Goal: Task Accomplishment & Management: Complete application form

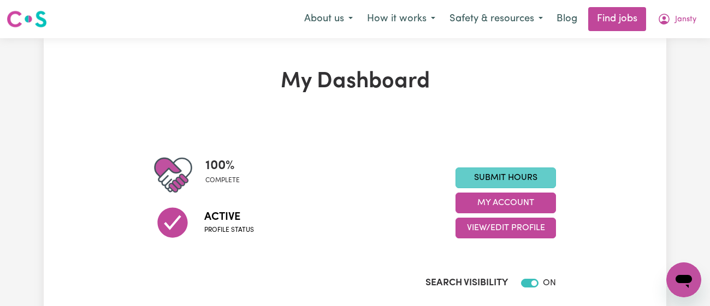
click at [502, 174] on link "Submit Hours" at bounding box center [506, 178] width 101 height 21
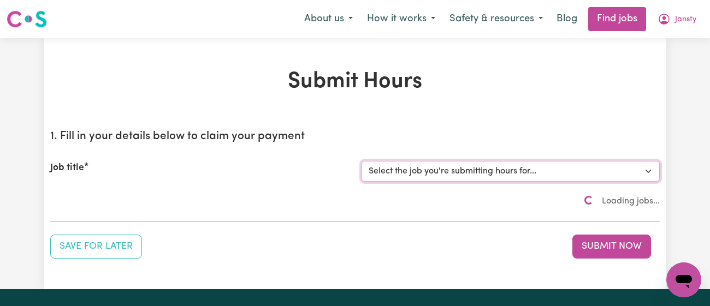
click at [502, 172] on select "Select the job you're submitting hours for..." at bounding box center [511, 171] width 298 height 21
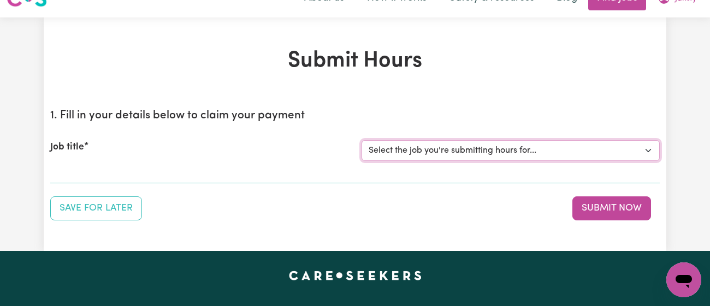
scroll to position [24, 0]
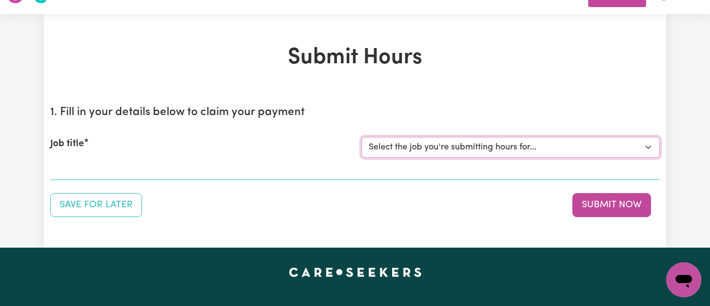
click at [394, 149] on select "Select the job you're submitting hours for... [[PERSON_NAME]] [DEMOGRAPHIC_DATA…" at bounding box center [511, 147] width 298 height 21
select select "13218"
click at [362, 137] on select "Select the job you're submitting hours for... [[PERSON_NAME]] [DEMOGRAPHIC_DATA…" at bounding box center [511, 147] width 298 height 21
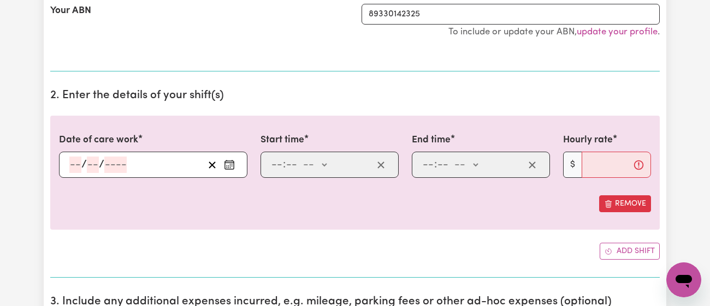
scroll to position [315, 0]
click at [224, 165] on icon "Enter the date of care work" at bounding box center [229, 165] width 11 height 11
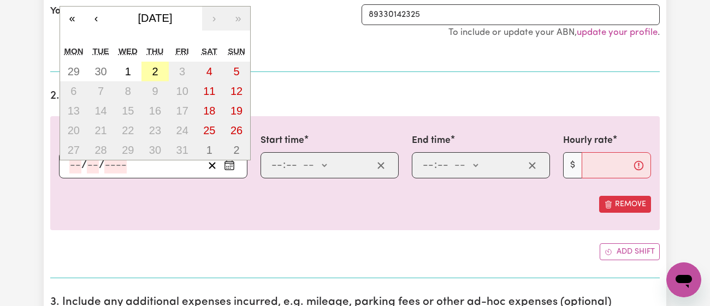
click at [154, 78] on button "2" at bounding box center [154, 72] width 27 height 20
type input "[DATE]"
type input "2"
type input "10"
type input "2025"
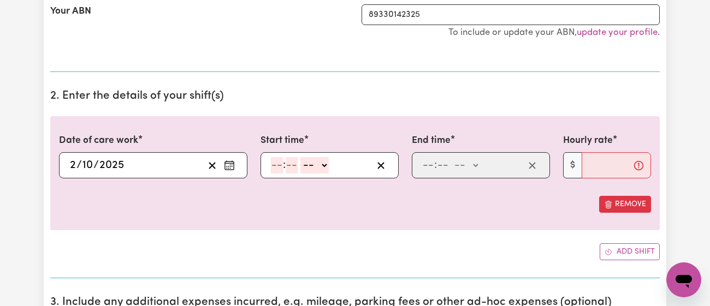
click at [272, 158] on input "number" at bounding box center [277, 165] width 12 height 16
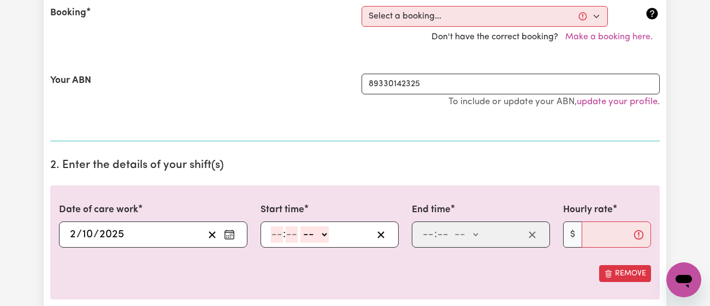
scroll to position [241, 0]
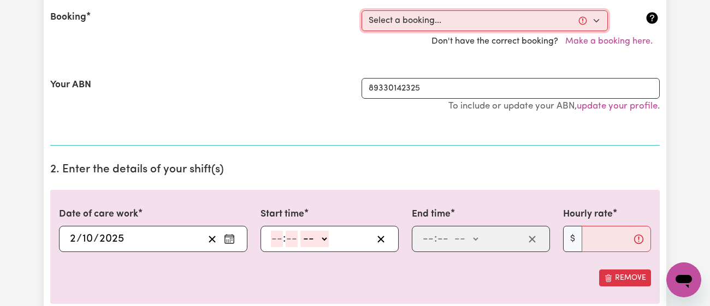
click at [433, 21] on select "Select a booking... [DATE] 02:30pm to 03:30pm (RECURRING) [DATE] 02:30pm to 03:…" at bounding box center [485, 20] width 246 height 21
select select "354072"
click at [362, 10] on select "Select a booking... [DATE] 02:30pm to 03:30pm (RECURRING) [DATE] 02:30pm to 03:…" at bounding box center [485, 20] width 246 height 21
select select "pm"
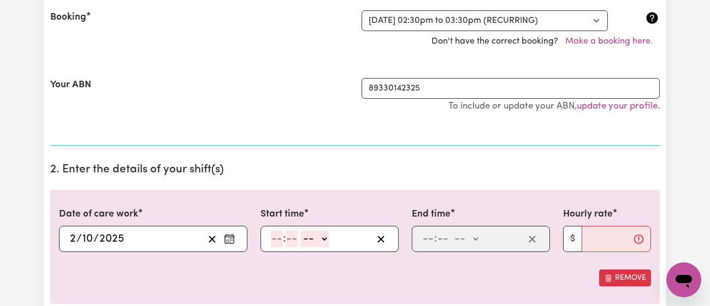
click at [376, 131] on div "Your ABN 89330142325 To include or update your ABN, update your profile ." at bounding box center [355, 101] width 610 height 72
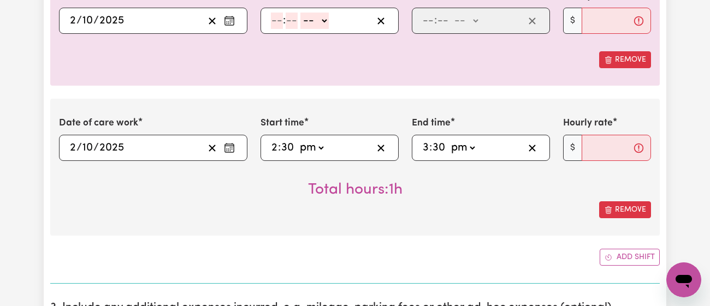
scroll to position [334, 0]
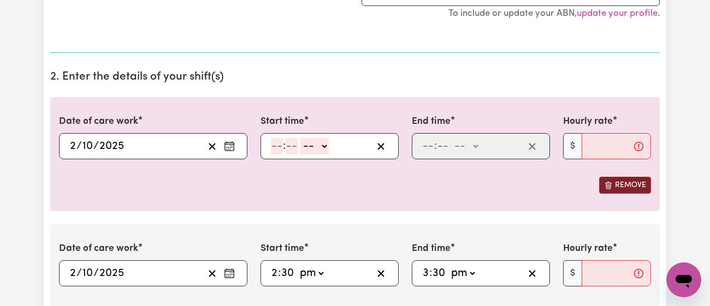
click at [650, 188] on button "Remove" at bounding box center [625, 185] width 52 height 17
type input "14:30"
type input "2"
type input "30"
select select "pm"
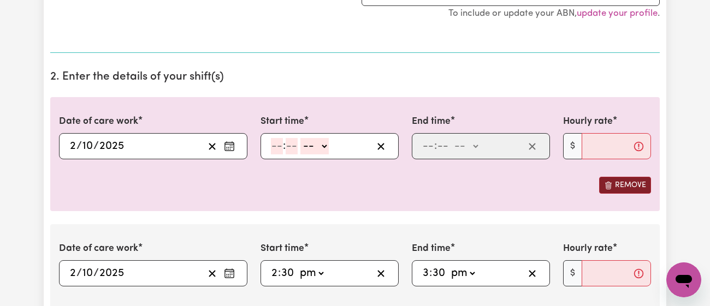
type input "15:30"
type input "3"
type input "30"
select select "pm"
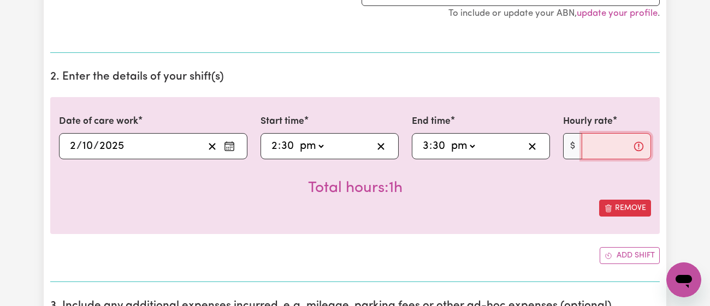
click at [603, 138] on input "Hourly rate" at bounding box center [616, 146] width 69 height 26
type input "3"
type input "42"
click at [526, 183] on div "Total hours: 1h" at bounding box center [355, 180] width 592 height 40
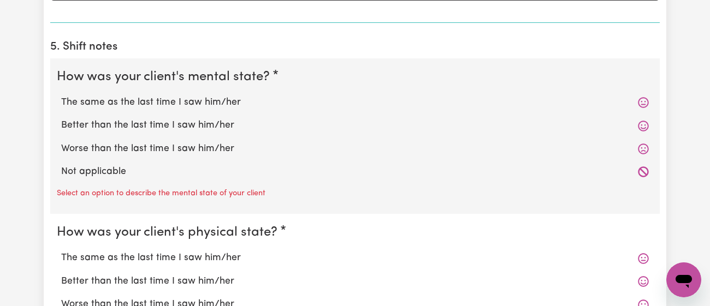
scroll to position [881, 0]
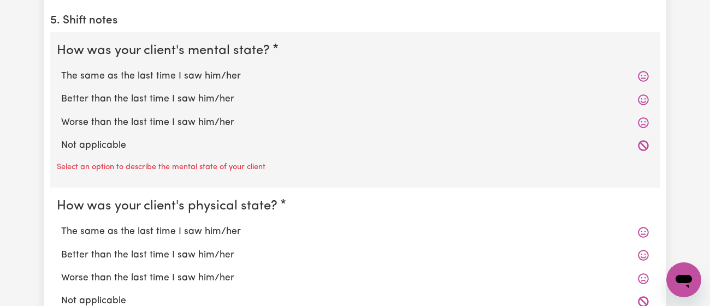
click at [187, 81] on label "The same as the last time I saw him/her" at bounding box center [355, 76] width 588 height 14
click at [61, 69] on input "The same as the last time I saw him/her" at bounding box center [61, 69] width 1 height 1
radio input "true"
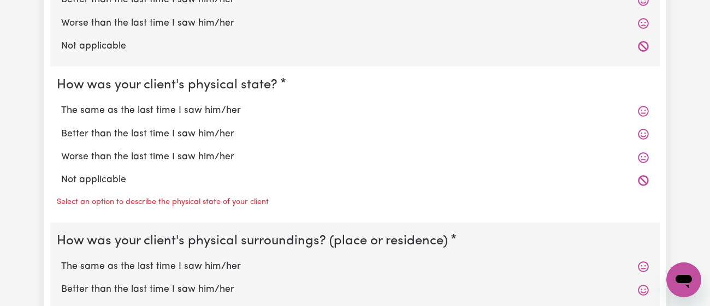
click at [182, 111] on label "The same as the last time I saw him/her" at bounding box center [355, 111] width 588 height 14
click at [61, 104] on input "The same as the last time I saw him/her" at bounding box center [61, 103] width 1 height 1
radio input "true"
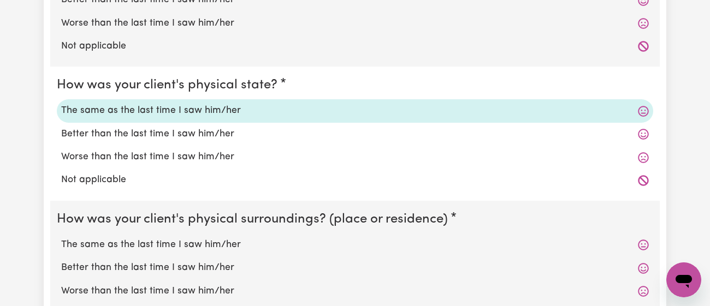
scroll to position [1148, 0]
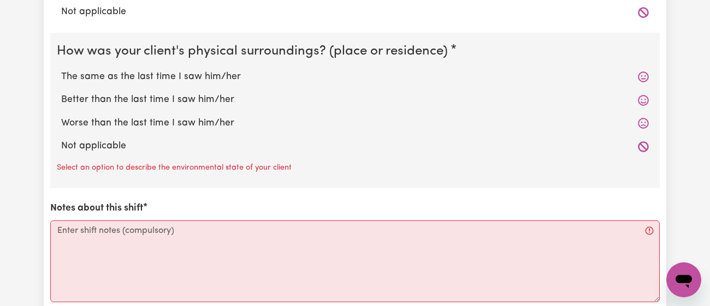
click at [204, 75] on label "The same as the last time I saw him/her" at bounding box center [355, 77] width 588 height 14
click at [61, 70] on input "The same as the last time I saw him/her" at bounding box center [61, 69] width 1 height 1
radio input "true"
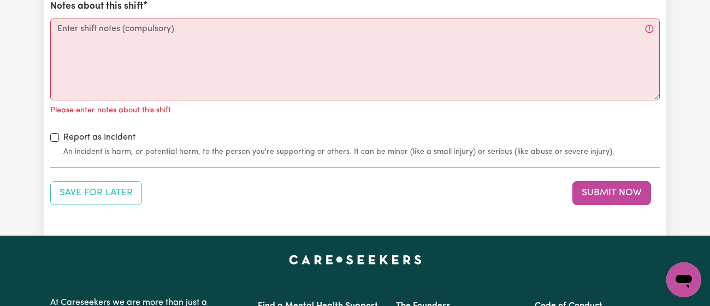
scroll to position [1329, 0]
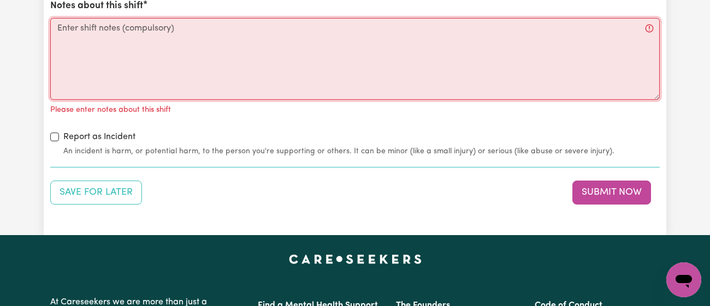
click at [204, 75] on textarea "Notes about this shift" at bounding box center [355, 59] width 610 height 82
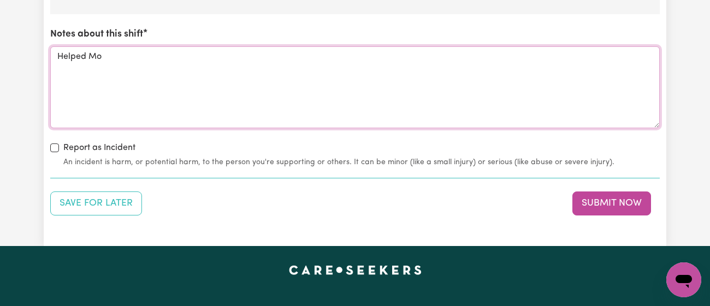
scroll to position [1296, 0]
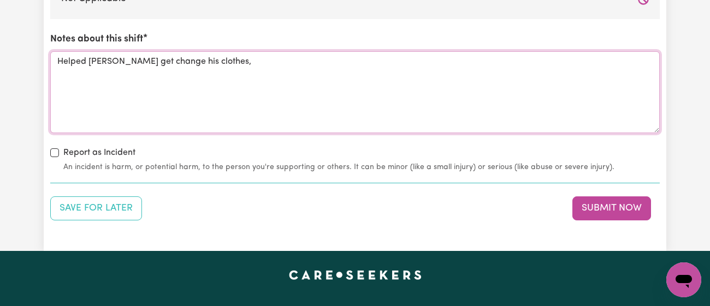
click at [137, 61] on textarea "Helped [PERSON_NAME] get change his clothes," at bounding box center [355, 92] width 610 height 82
click at [236, 58] on textarea "Helped [PERSON_NAME] change his clothes," at bounding box center [355, 92] width 610 height 82
click at [115, 56] on textarea "Helped [PERSON_NAME] change his clothes," at bounding box center [355, 92] width 610 height 82
click at [225, 58] on textarea "Helped [PERSON_NAME] change his clothes," at bounding box center [355, 92] width 610 height 82
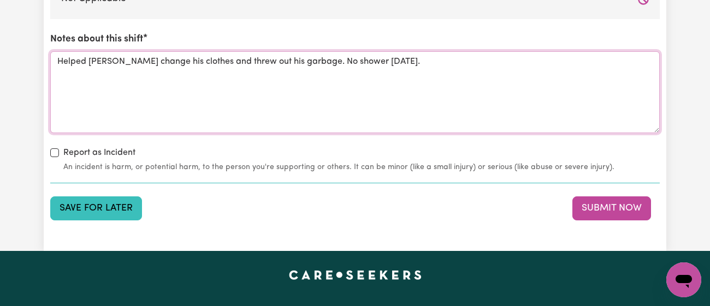
type textarea "Helped [PERSON_NAME] change his clothes and threw out his garbage. No shower [D…"
click at [84, 213] on button "Save for Later" at bounding box center [96, 209] width 92 height 24
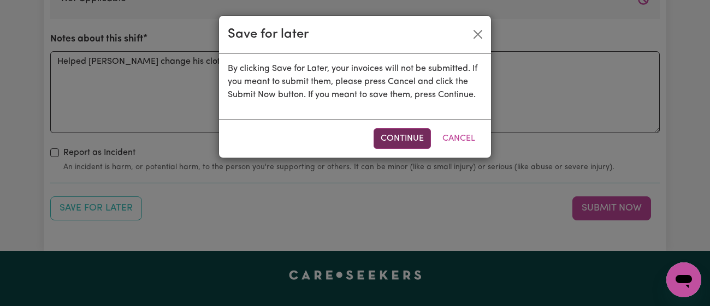
click at [381, 137] on button "Continue" at bounding box center [402, 138] width 57 height 21
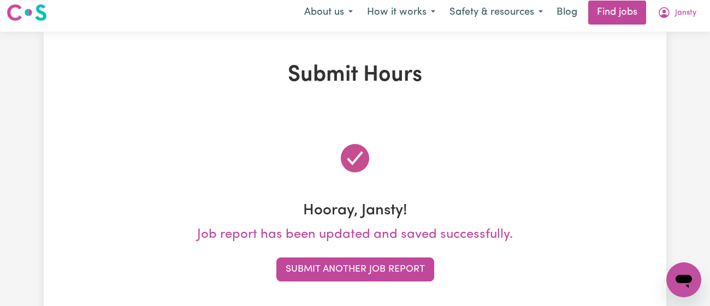
scroll to position [0, 0]
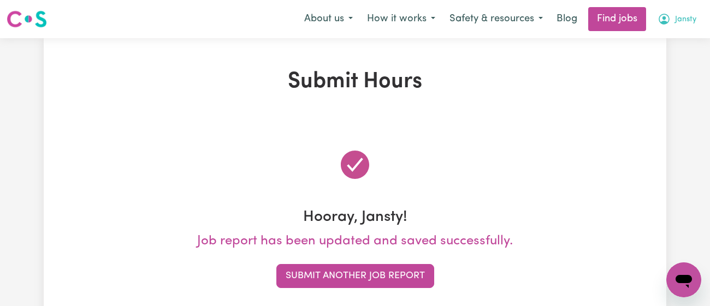
click at [671, 15] on button "Jansty" at bounding box center [677, 19] width 53 height 23
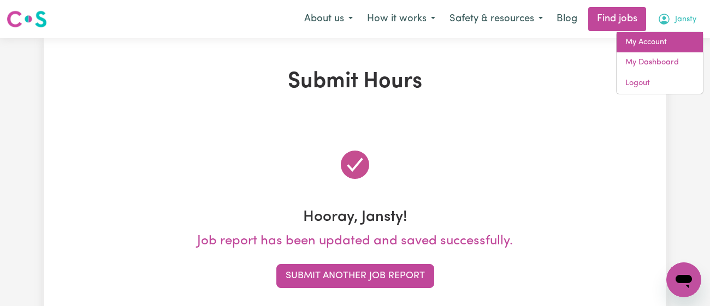
click at [662, 33] on link "My Account" at bounding box center [660, 42] width 86 height 21
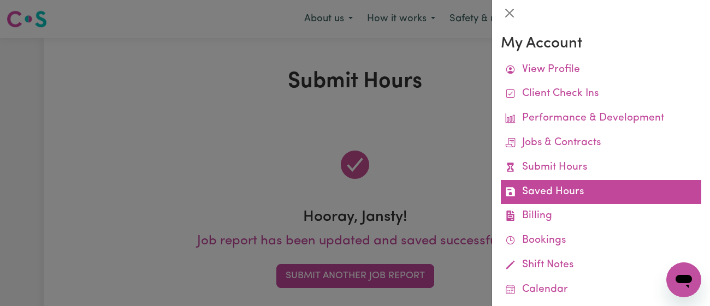
click at [580, 194] on link "Saved Hours" at bounding box center [601, 192] width 200 height 25
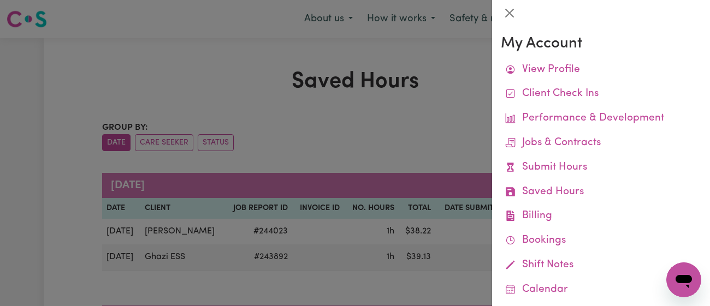
click at [373, 151] on div at bounding box center [355, 153] width 710 height 306
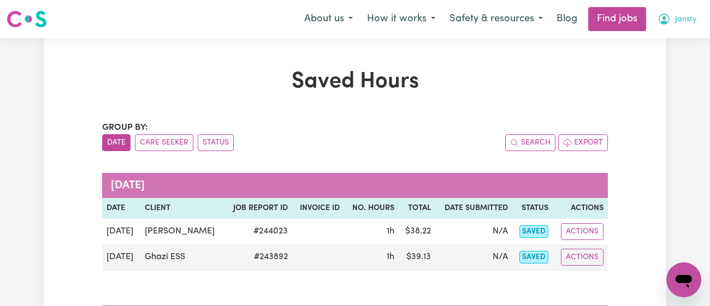
click at [682, 16] on span "Jansty" at bounding box center [685, 20] width 21 height 12
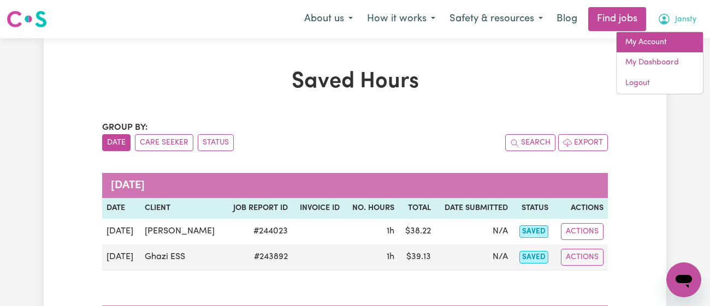
click at [651, 48] on link "My Account" at bounding box center [660, 42] width 86 height 21
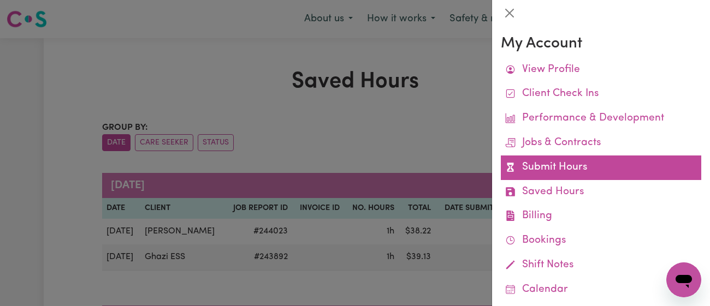
click at [561, 168] on link "Submit Hours" at bounding box center [601, 168] width 200 height 25
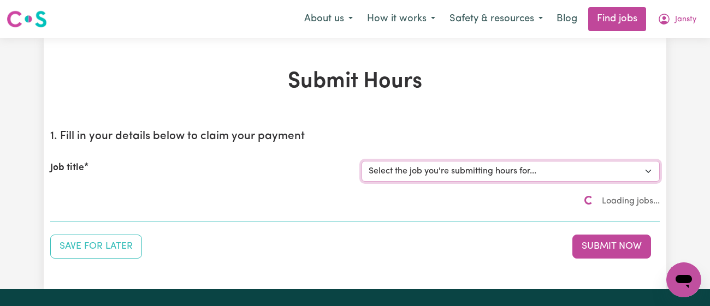
click at [495, 166] on select "Select the job you're submitting hours for... [[PERSON_NAME]] [DEMOGRAPHIC_DATA…" at bounding box center [511, 171] width 298 height 21
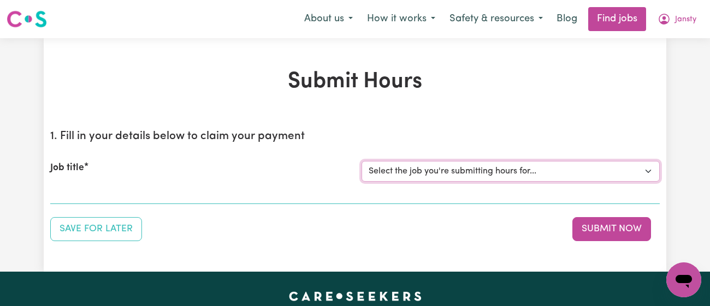
select select "11718"
click at [362, 161] on select "Select the job you're submitting hours for... [[PERSON_NAME]] [DEMOGRAPHIC_DATA…" at bounding box center [511, 171] width 298 height 21
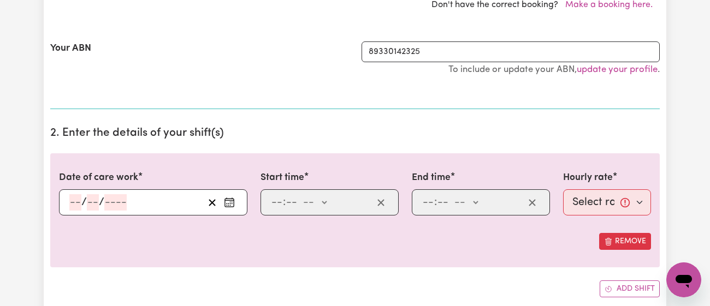
scroll to position [279, 0]
click at [78, 204] on input "number" at bounding box center [75, 201] width 12 height 16
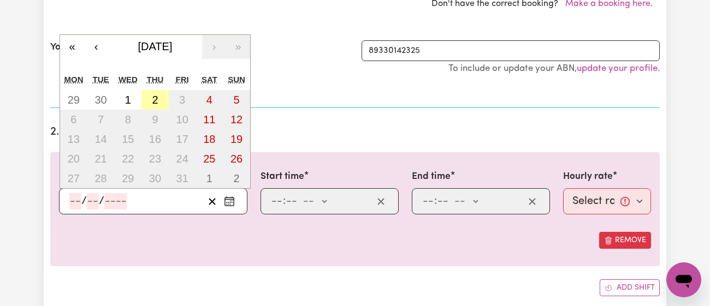
click at [162, 99] on button "2" at bounding box center [154, 100] width 27 height 20
type input "[DATE]"
type input "2"
type input "10"
type input "2025"
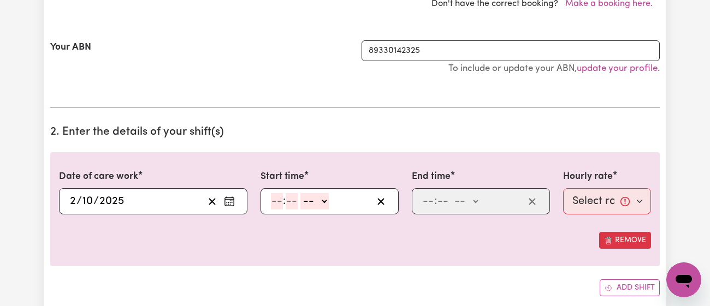
click at [278, 203] on input "number" at bounding box center [277, 201] width 12 height 16
type input "2"
type input "30"
click at [275, 196] on input "2" at bounding box center [274, 201] width 7 height 16
type input "3"
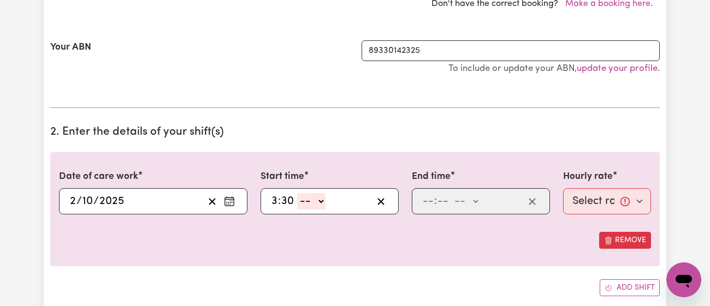
click at [309, 196] on select "-- am pm" at bounding box center [311, 201] width 28 height 16
select select "pm"
click at [297, 193] on select "-- am pm" at bounding box center [311, 201] width 28 height 16
type input "15:30"
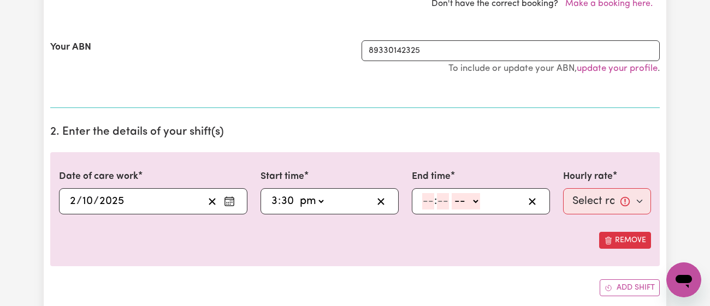
click at [432, 197] on input "number" at bounding box center [428, 201] width 12 height 16
type input "5"
type input "30"
click at [458, 194] on select "-- am pm" at bounding box center [463, 201] width 28 height 16
select select "pm"
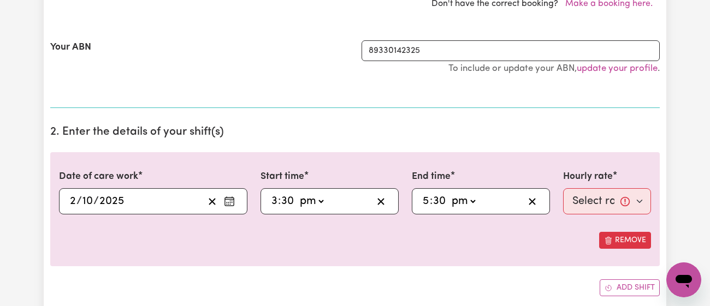
click at [449, 193] on select "-- am pm" at bounding box center [463, 201] width 28 height 16
type input "17:30"
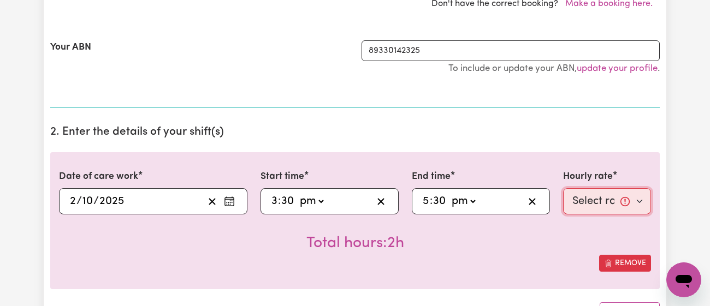
click at [582, 201] on select "Select rate... $43.00 (Weekday) $72.00 (Public Holiday)" at bounding box center [607, 201] width 88 height 26
select select "43-Weekday"
click at [563, 188] on select "Select rate... $43.00 (Weekday) $72.00 (Public Holiday)" at bounding box center [607, 201] width 88 height 26
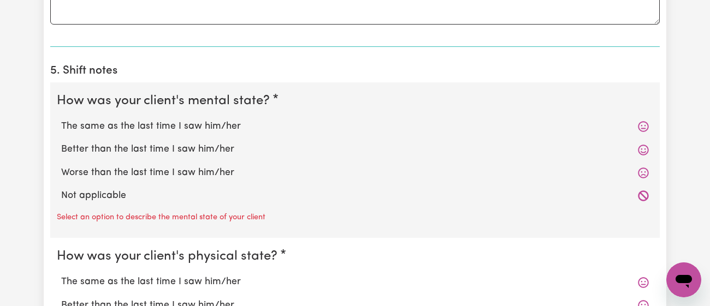
scroll to position [831, 0]
click at [245, 127] on label "The same as the last time I saw him/her" at bounding box center [355, 126] width 588 height 14
click at [61, 119] on input "The same as the last time I saw him/her" at bounding box center [61, 119] width 1 height 1
radio input "true"
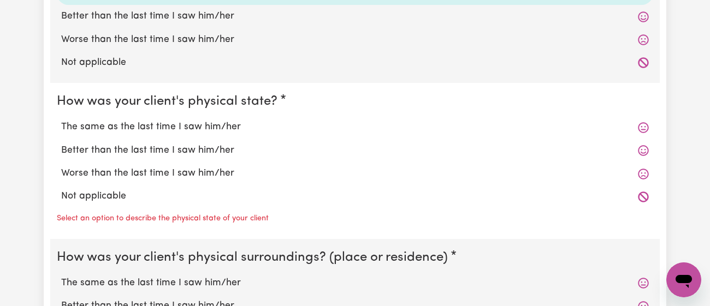
click at [245, 127] on label "The same as the last time I saw him/her" at bounding box center [355, 127] width 588 height 14
click at [61, 120] on input "The same as the last time I saw him/her" at bounding box center [61, 120] width 1 height 1
radio input "true"
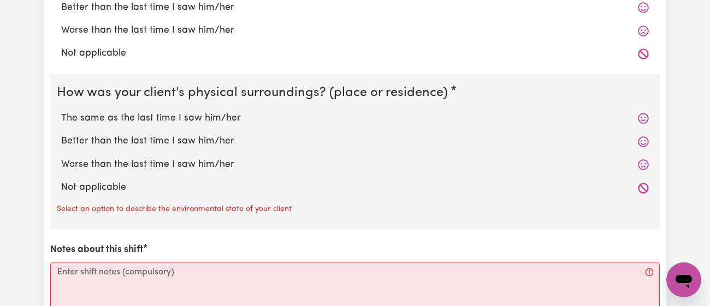
scroll to position [1107, 0]
click at [247, 121] on label "The same as the last time I saw him/her" at bounding box center [355, 118] width 588 height 14
click at [61, 111] on input "The same as the last time I saw him/her" at bounding box center [61, 110] width 1 height 1
radio input "true"
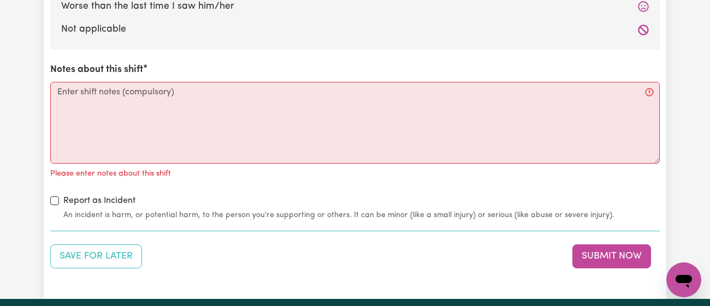
scroll to position [1258, 0]
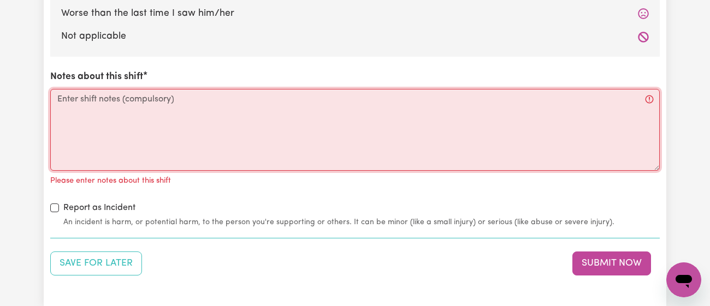
click at [247, 121] on textarea "Notes about this shift" at bounding box center [355, 130] width 610 height 82
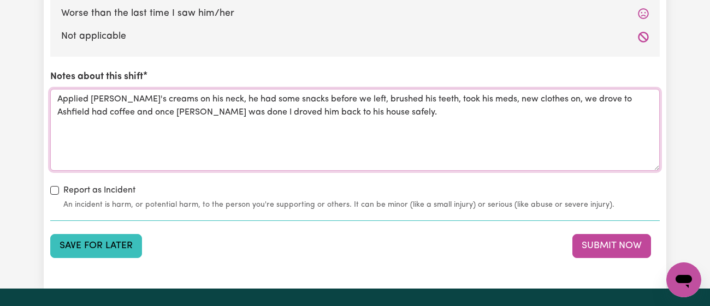
type textarea "Applied [PERSON_NAME]'s creams on his neck, he had some snacks before we left, …"
click at [109, 238] on button "Save for Later" at bounding box center [96, 246] width 92 height 24
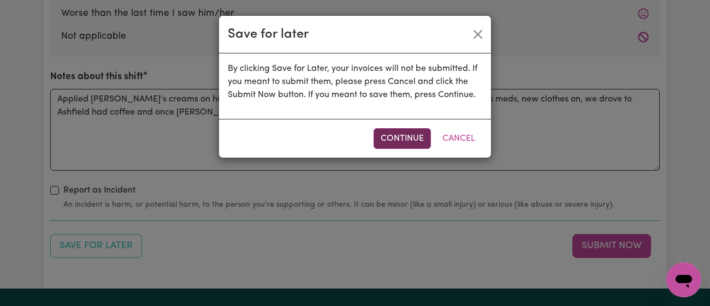
click at [403, 131] on button "Continue" at bounding box center [402, 138] width 57 height 21
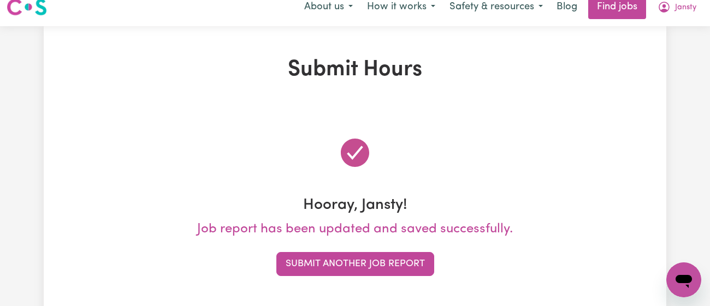
scroll to position [0, 0]
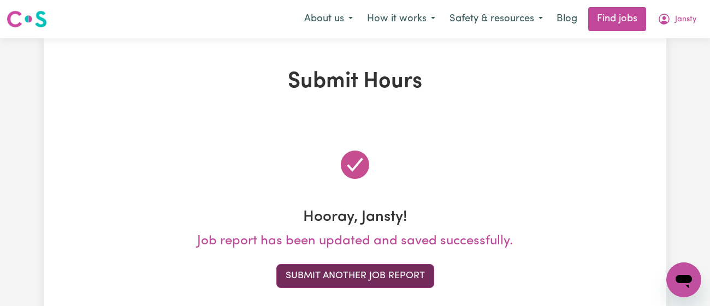
click at [384, 275] on button "Submit Another Job Report" at bounding box center [355, 276] width 158 height 24
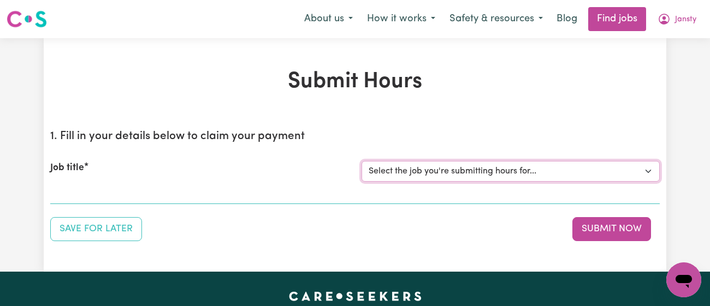
click at [440, 166] on select "Select the job you're submitting hours for... [[PERSON_NAME]] [DEMOGRAPHIC_DATA…" at bounding box center [511, 171] width 298 height 21
select select "8504"
click at [362, 161] on select "Select the job you're submitting hours for... [[PERSON_NAME]] [DEMOGRAPHIC_DATA…" at bounding box center [511, 171] width 298 height 21
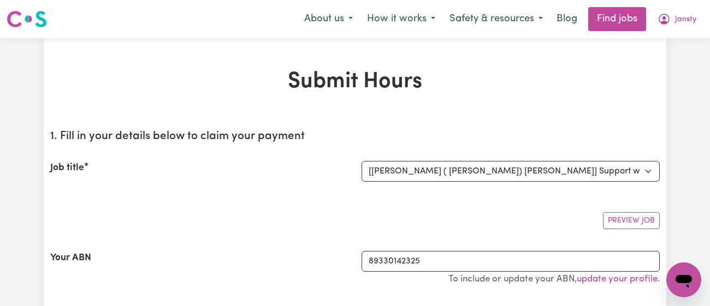
click at [296, 199] on section "1. Fill in your details below to claim your payment Job title Select the job yo…" at bounding box center [355, 220] width 610 height 198
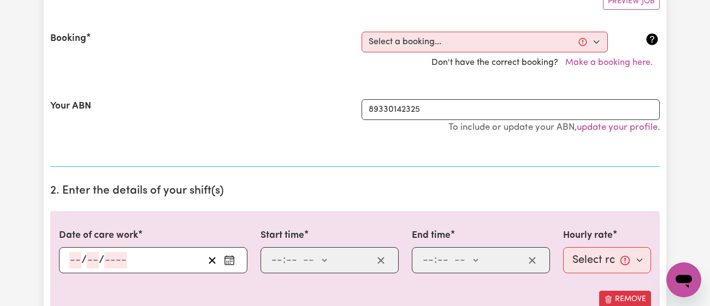
scroll to position [220, 0]
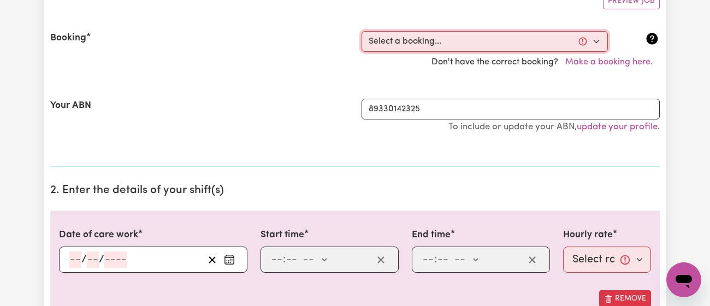
click at [419, 38] on select "Select a booking... [DATE] 01:00pm to 02:30pm (RECURRING) [DATE] 01:00pm to 02:…" at bounding box center [485, 41] width 246 height 21
select select "353633"
click at [362, 31] on select "Select a booking... [DATE] 01:00pm to 02:30pm (RECURRING) [DATE] 01:00pm to 02:…" at bounding box center [485, 41] width 246 height 21
type input "[DATE]"
type input "2"
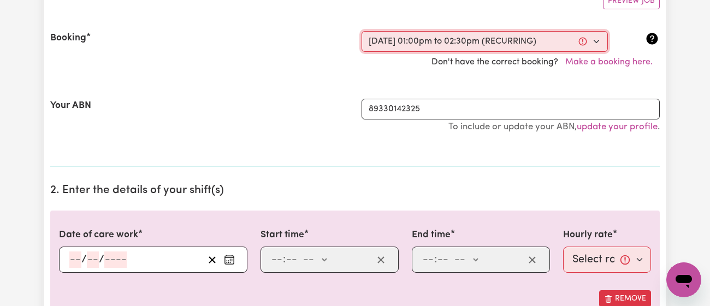
type input "10"
type input "2025"
type input "13:00"
type input "1"
type input "0"
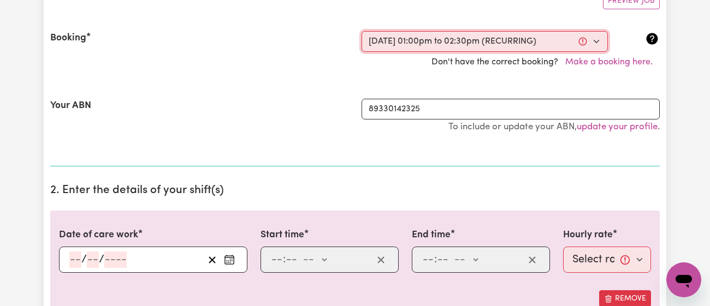
select select "pm"
type input "14:30"
type input "2"
type input "30"
select select "pm"
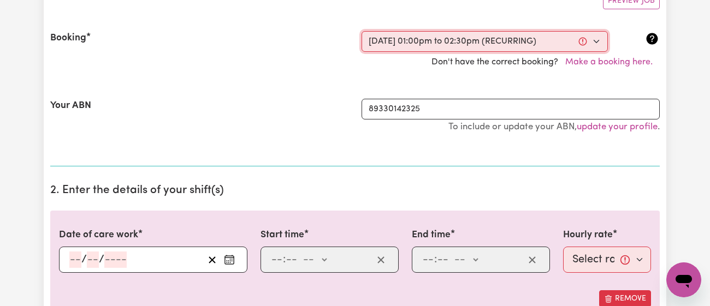
select select "41.75-Weekday"
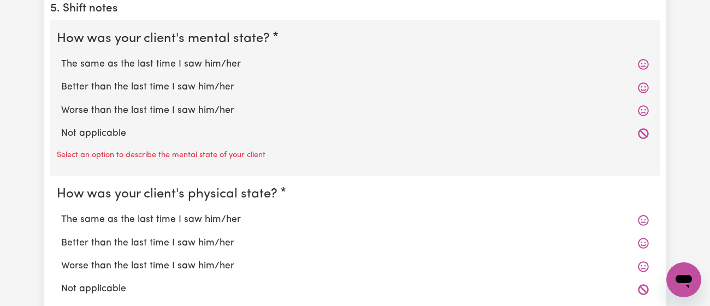
scroll to position [893, 0]
click at [203, 61] on label "The same as the last time I saw him/her" at bounding box center [355, 64] width 588 height 14
click at [61, 57] on input "The same as the last time I saw him/her" at bounding box center [61, 57] width 1 height 1
radio input "true"
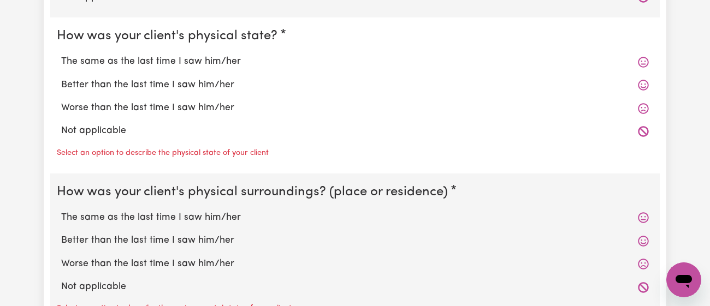
click at [203, 61] on label "The same as the last time I saw him/her" at bounding box center [355, 62] width 588 height 14
click at [61, 55] on input "The same as the last time I saw him/her" at bounding box center [61, 54] width 1 height 1
radio input "true"
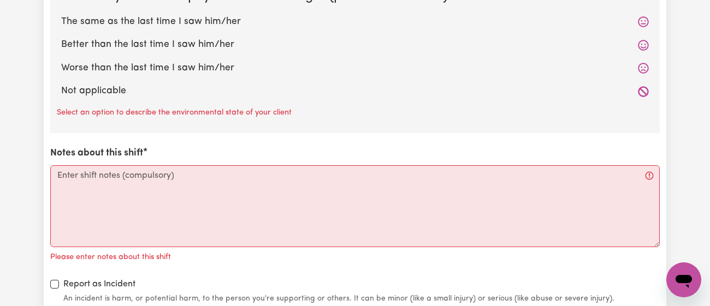
scroll to position [1203, 0]
click at [217, 18] on label "The same as the last time I saw him/her" at bounding box center [355, 22] width 588 height 14
click at [61, 15] on input "The same as the last time I saw him/her" at bounding box center [61, 15] width 1 height 1
radio input "true"
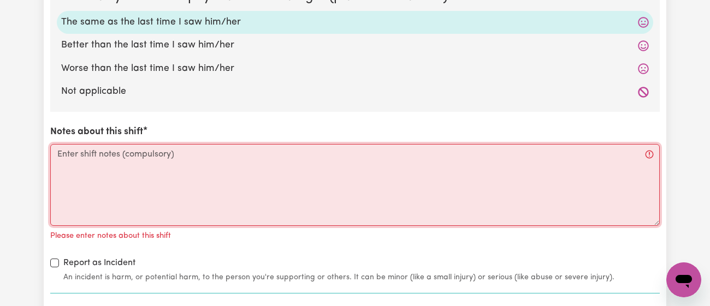
click at [246, 150] on textarea "Notes about this shift" at bounding box center [355, 185] width 610 height 82
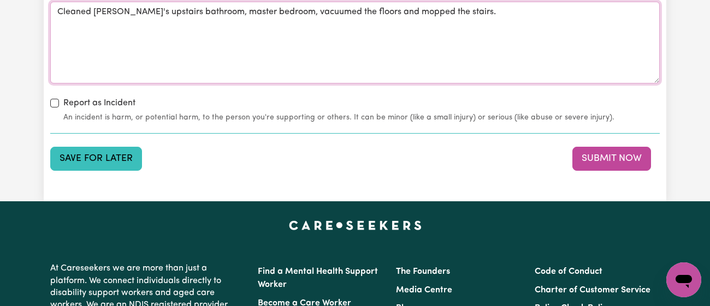
scroll to position [1347, 0]
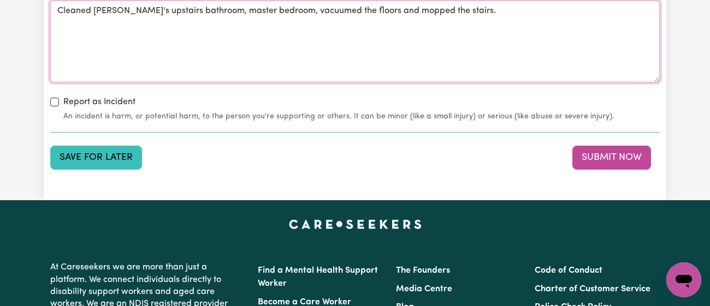
type textarea "Cleaned [PERSON_NAME]'s upstairs bathroom, master bedroom, vacuumed the floors …"
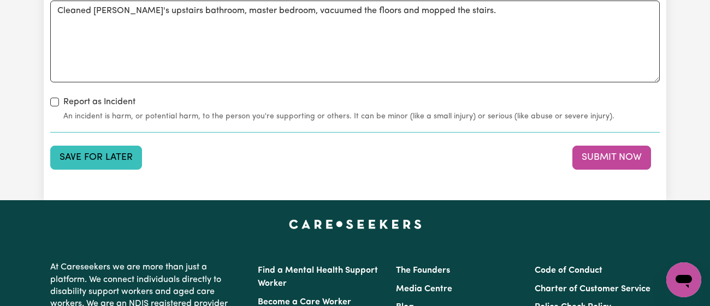
click at [82, 152] on button "Save for Later" at bounding box center [96, 158] width 92 height 24
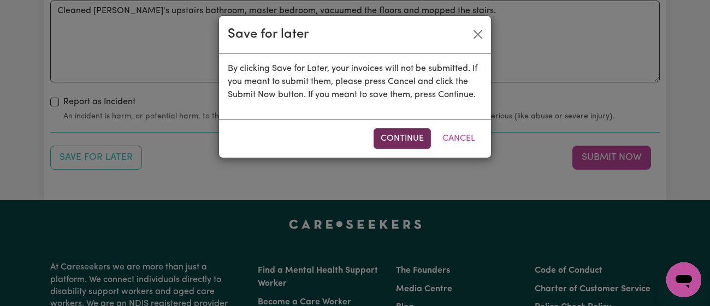
click at [380, 131] on button "Continue" at bounding box center [402, 138] width 57 height 21
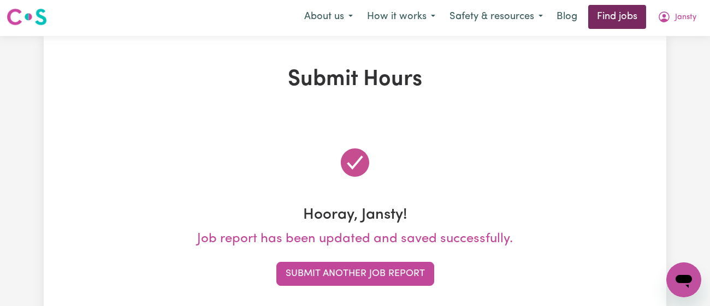
scroll to position [0, 0]
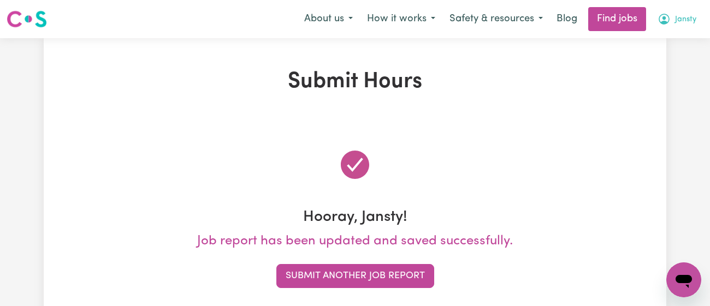
click at [658, 22] on icon "My Account" at bounding box center [664, 19] width 13 height 13
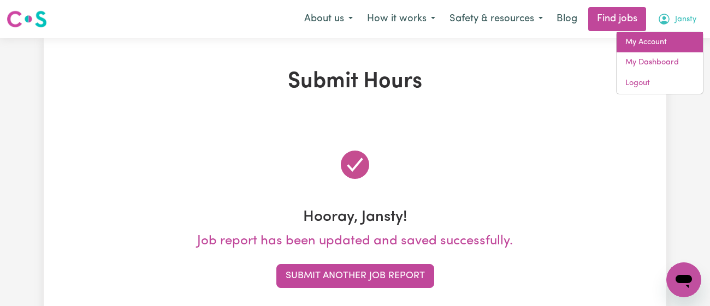
click at [650, 43] on link "My Account" at bounding box center [660, 42] width 86 height 21
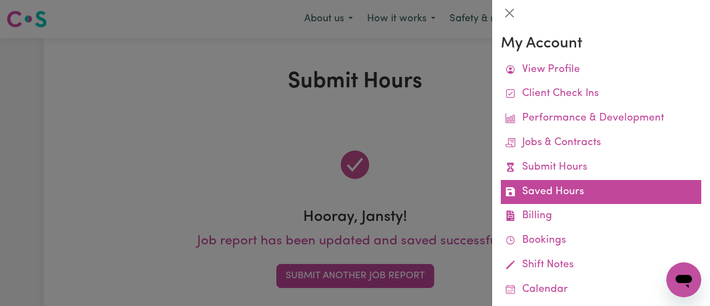
click at [579, 188] on link "Saved Hours" at bounding box center [601, 192] width 200 height 25
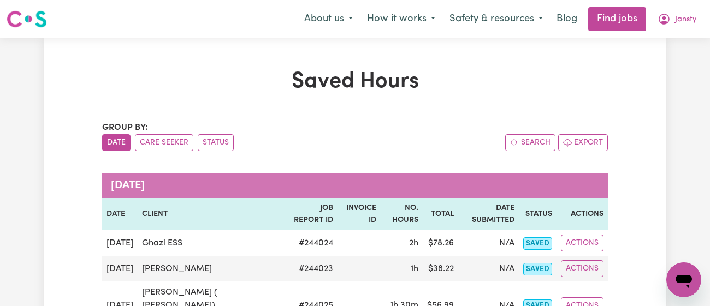
click at [398, 113] on div "Saved Hours Group by: Date Care Seeker Status Search Export [DATE] Date Client …" at bounding box center [355, 296] width 519 height 455
